Goal: Task Accomplishment & Management: Complete application form

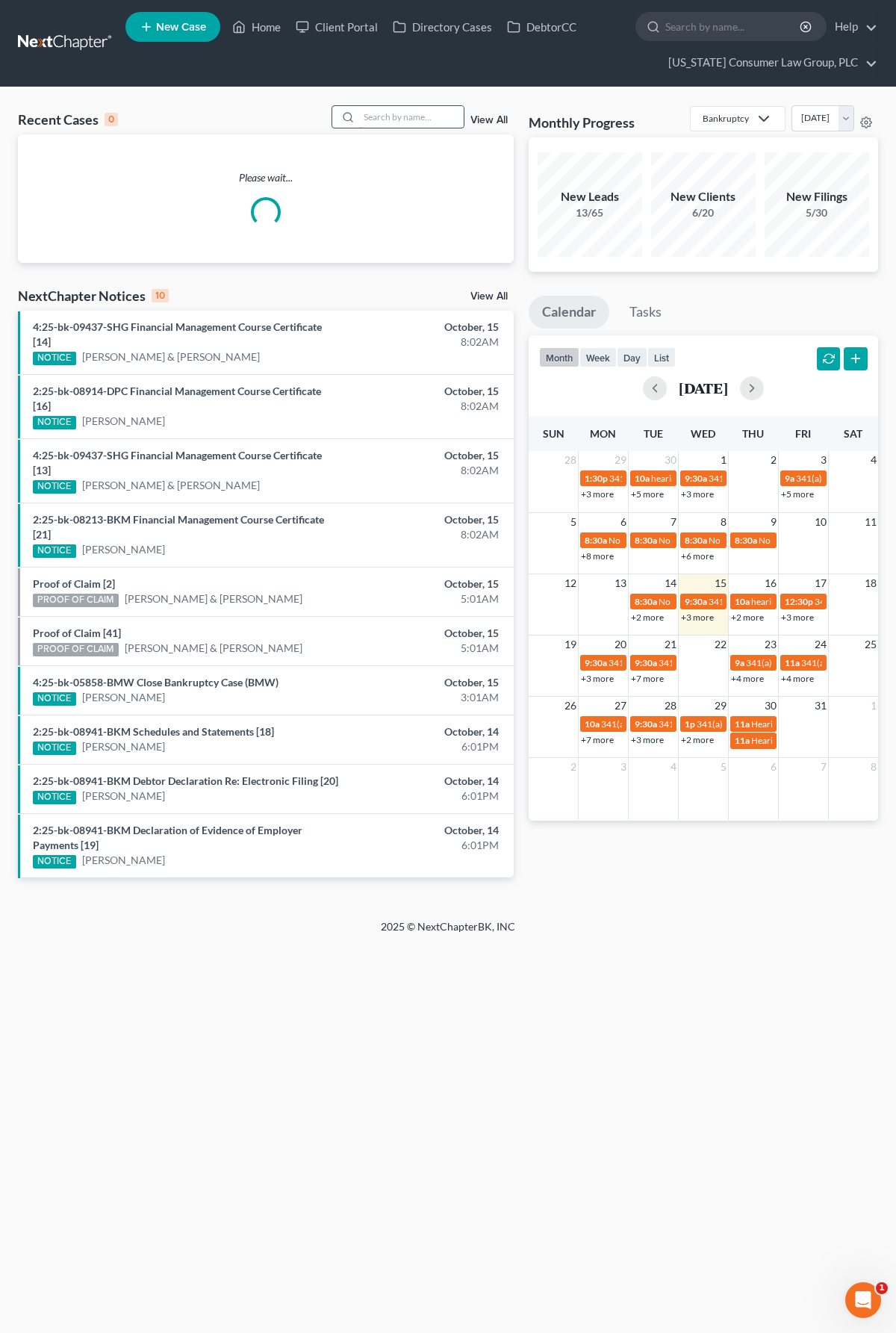
click at [406, 117] on input "search" at bounding box center [411, 117] width 105 height 22
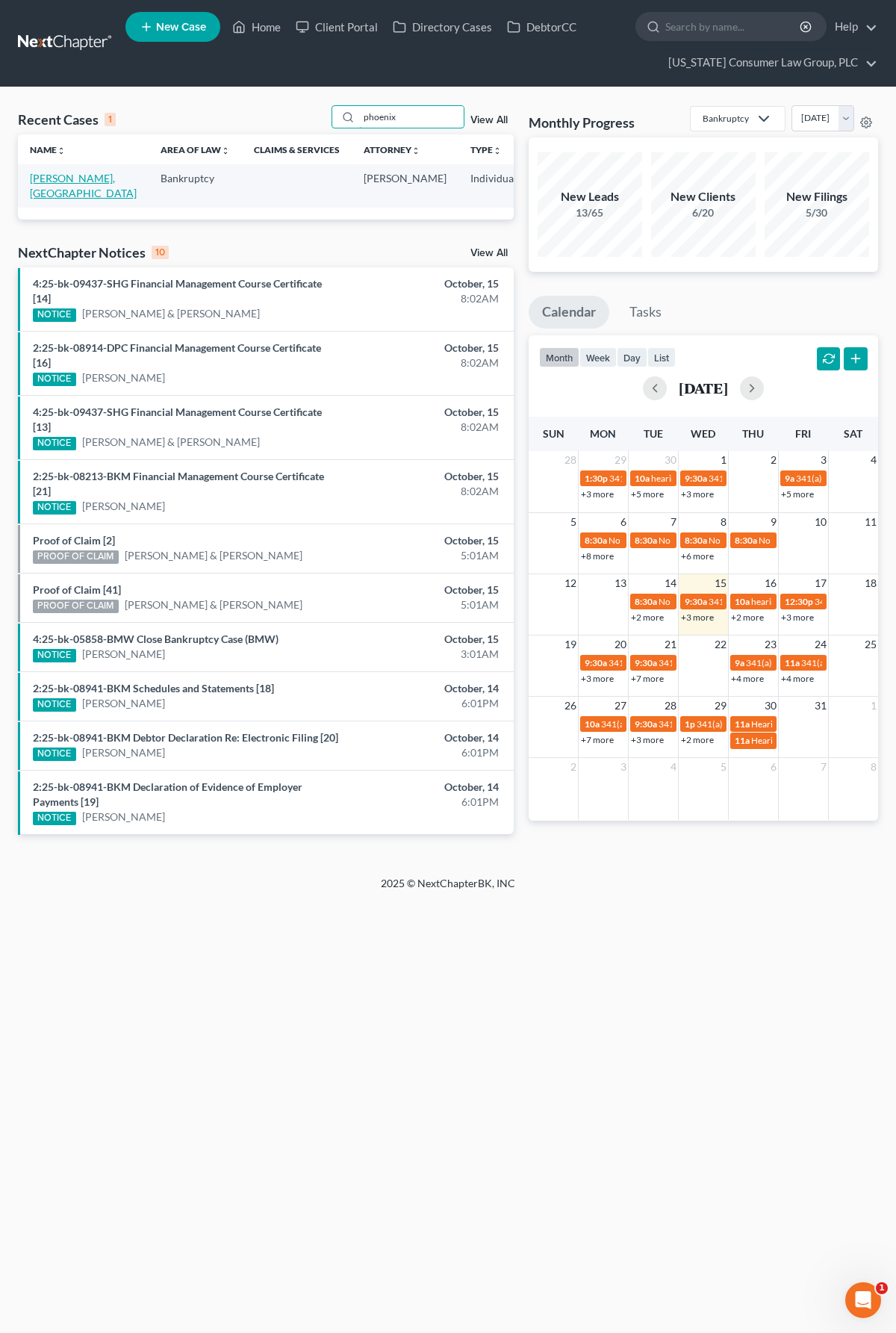
type input "phoenix"
click at [63, 190] on link "[PERSON_NAME], [GEOGRAPHIC_DATA]" at bounding box center [83, 185] width 107 height 28
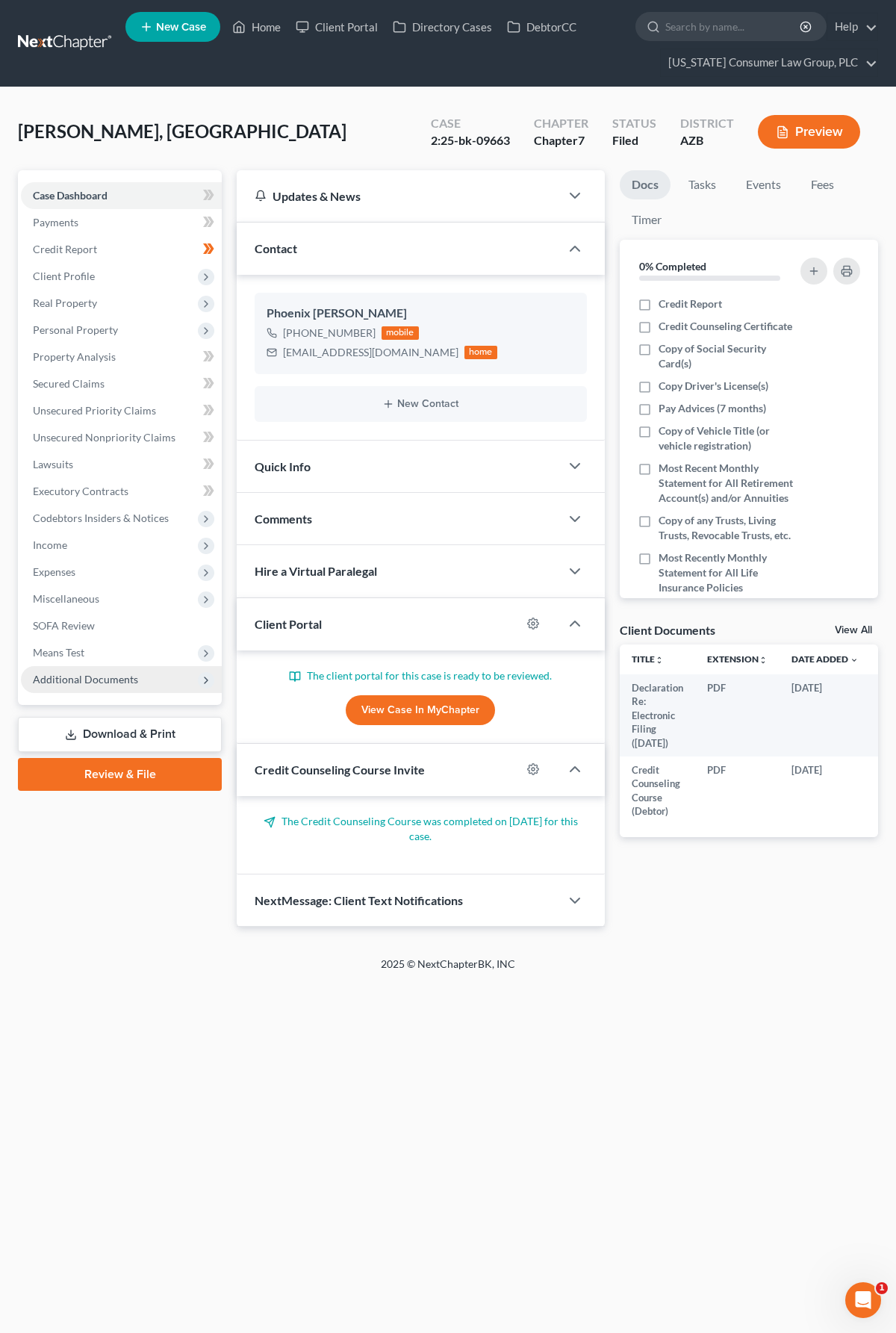
click at [95, 669] on span "Additional Documents" at bounding box center [121, 680] width 201 height 27
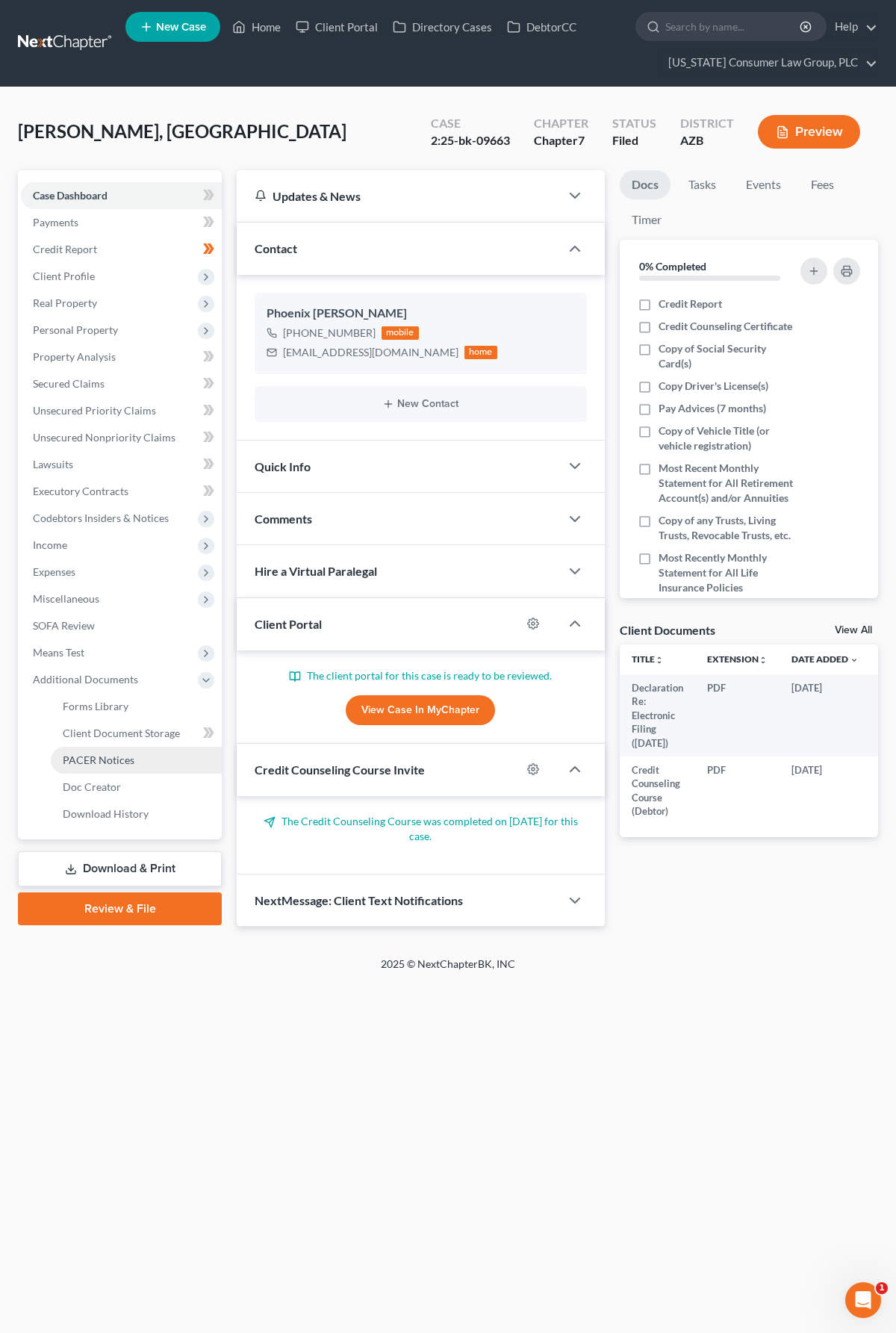
click at [106, 764] on span "PACER Notices" at bounding box center [98, 759] width 72 height 13
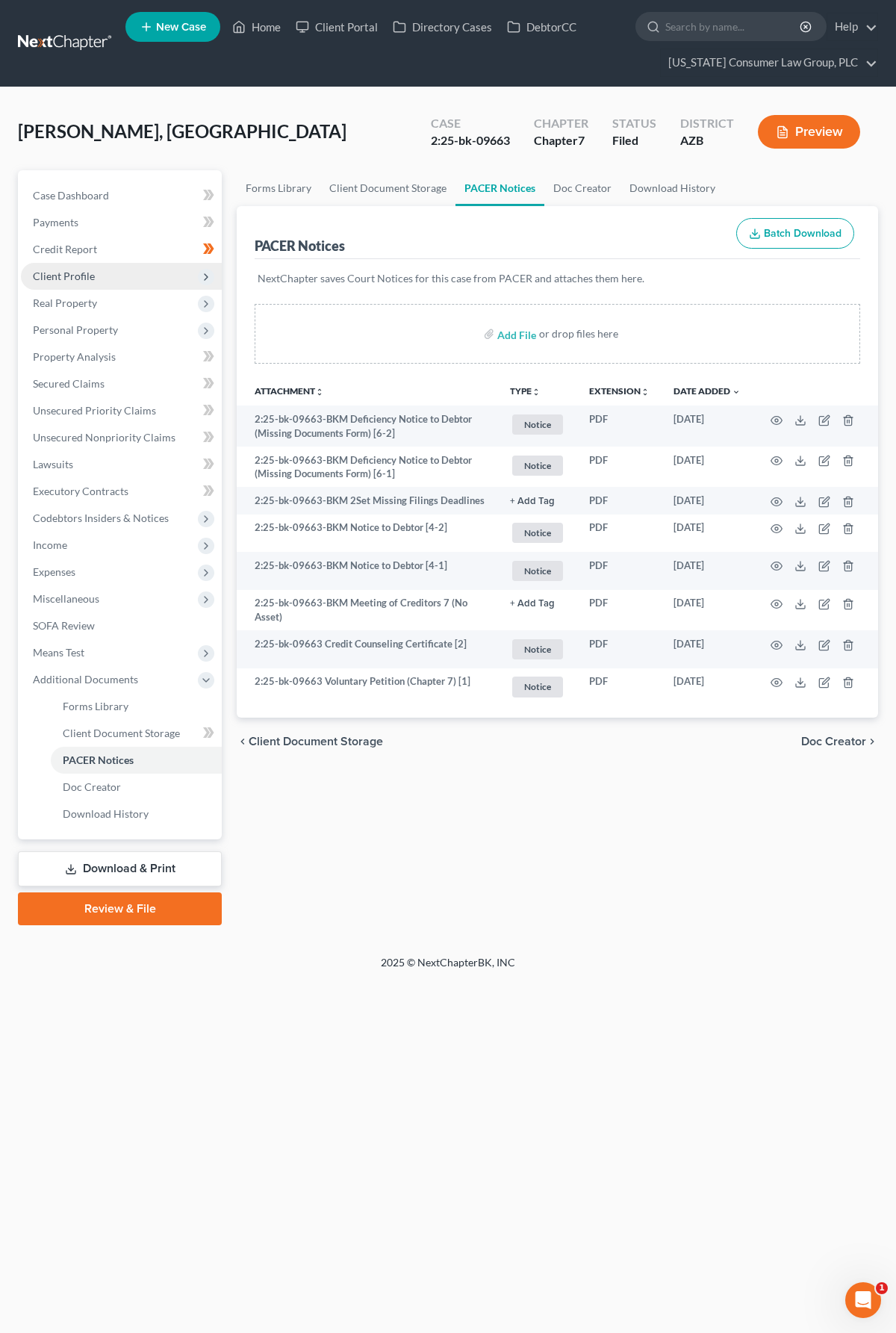
click at [102, 284] on span "Client Profile" at bounding box center [121, 277] width 201 height 27
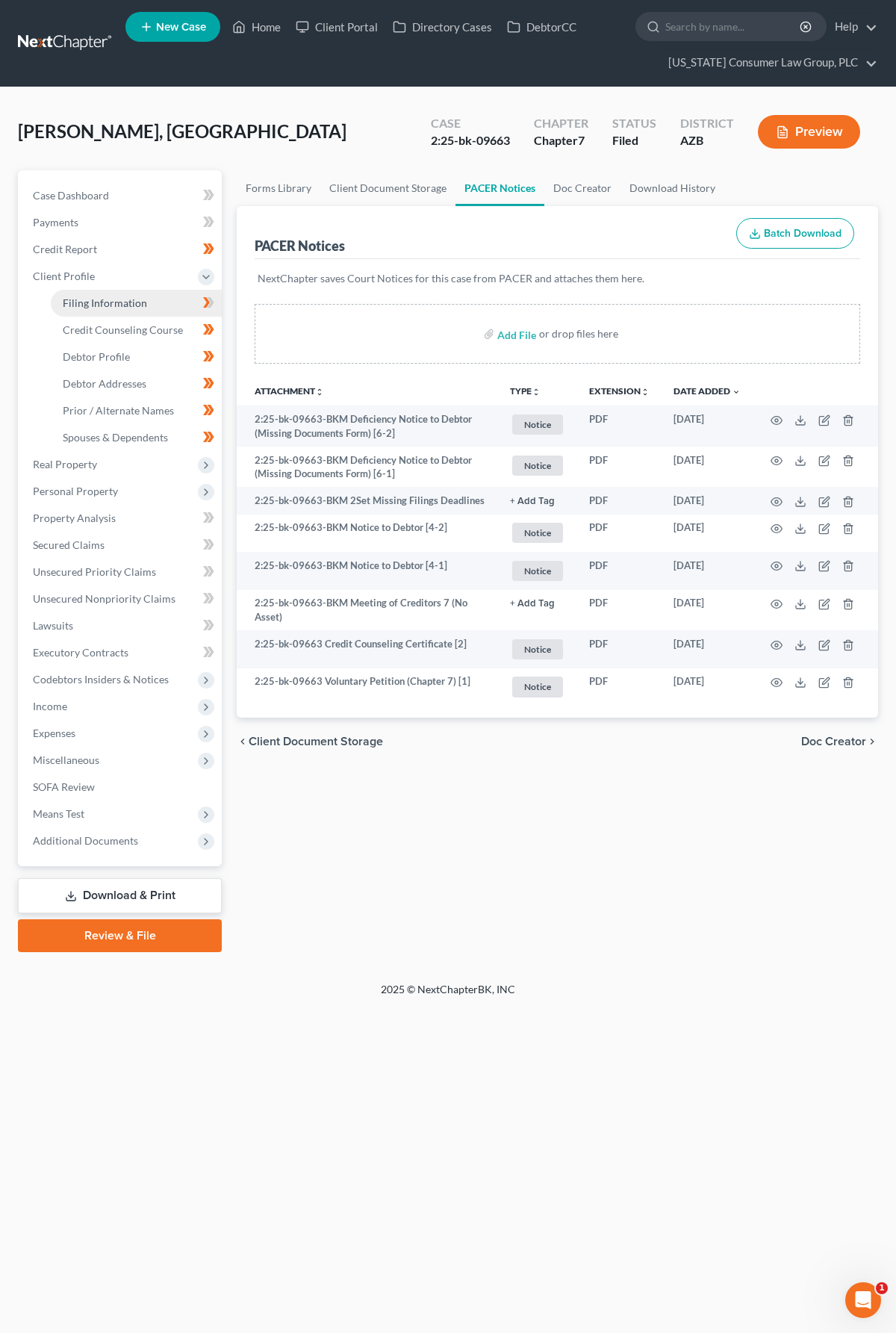
click at [108, 303] on span "Filing Information" at bounding box center [105, 302] width 85 height 13
select select "1"
select select "0"
select select "3"
